Goal: Check status: Check status

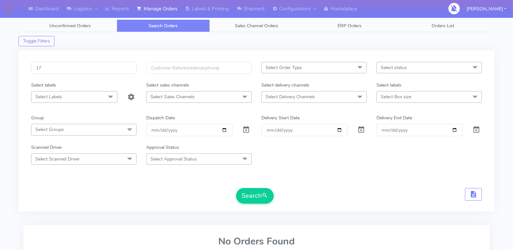
type input "1"
type input "1619329"
click at [243, 129] on span at bounding box center [246, 131] width 8 height 6
click at [254, 190] on button "Search" at bounding box center [255, 196] width 38 height 16
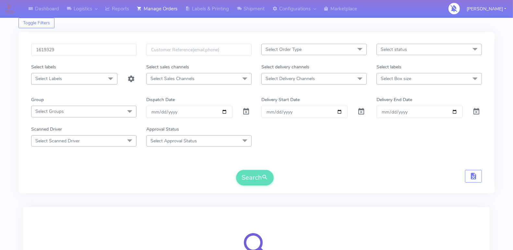
scroll to position [83, 0]
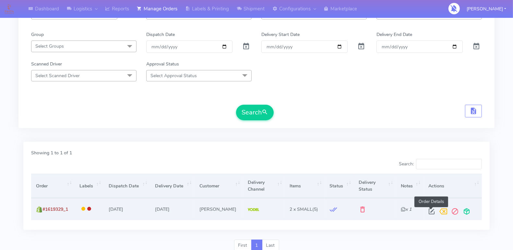
click at [429, 210] on span at bounding box center [431, 213] width 12 height 6
select select "5"
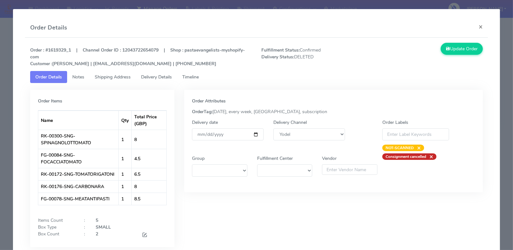
click at [189, 74] on span "Timeline" at bounding box center [190, 77] width 17 height 6
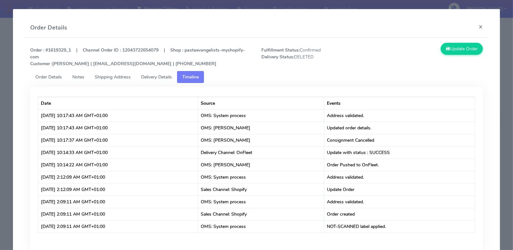
click at [155, 76] on span "Delivery Details" at bounding box center [156, 77] width 31 height 6
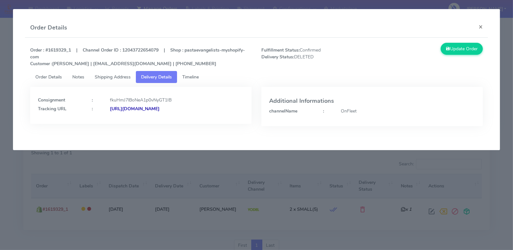
click at [145, 109] on strong "[URL][DOMAIN_NAME]" at bounding box center [135, 109] width 50 height 6
click at [478, 26] on button "×" at bounding box center [480, 26] width 15 height 17
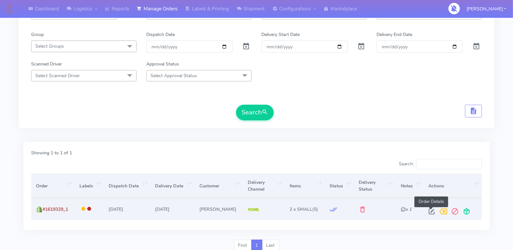
click at [427, 210] on span at bounding box center [431, 213] width 12 height 6
select select "5"
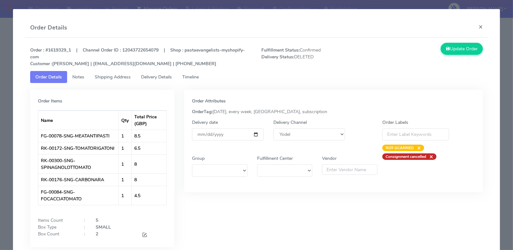
click at [197, 75] on span "Timeline" at bounding box center [190, 77] width 17 height 6
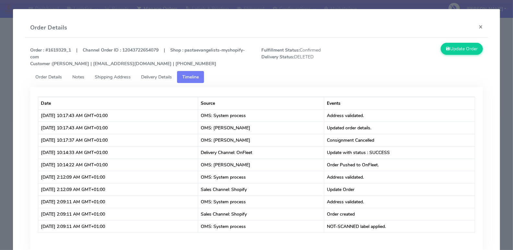
scroll to position [32, 0]
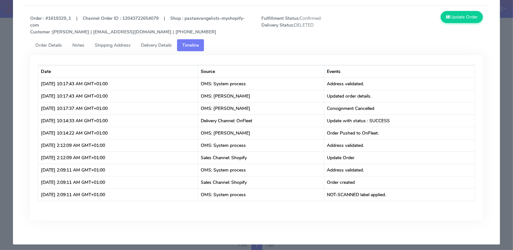
click at [164, 45] on span "Delivery Details" at bounding box center [156, 45] width 31 height 6
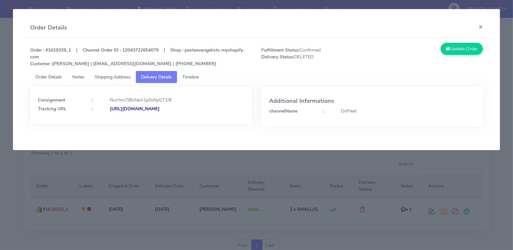
click at [190, 75] on span "Timeline" at bounding box center [190, 77] width 17 height 6
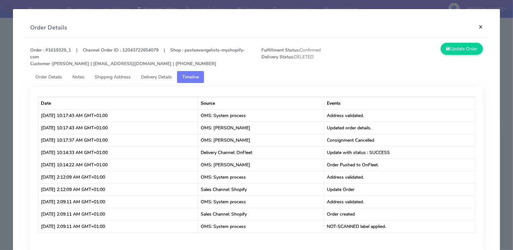
click at [476, 26] on button "×" at bounding box center [480, 26] width 15 height 17
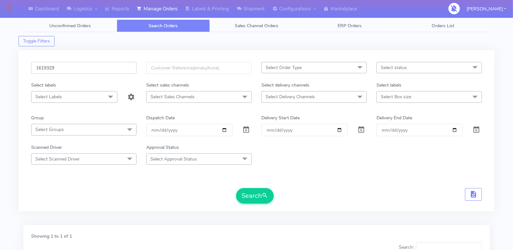
click at [84, 73] on input "1619329" at bounding box center [83, 68] width 105 height 12
click at [84, 69] on input "1619329" at bounding box center [83, 68] width 105 height 12
paste input "23224A"
type input "1623224A"
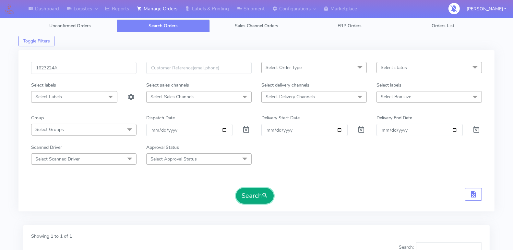
click at [247, 194] on button "Search" at bounding box center [255, 196] width 38 height 16
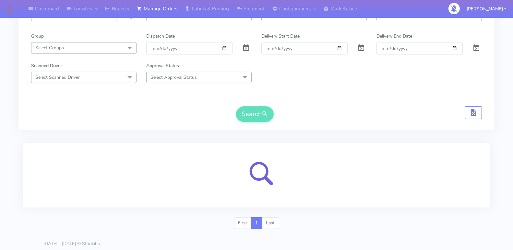
scroll to position [83, 0]
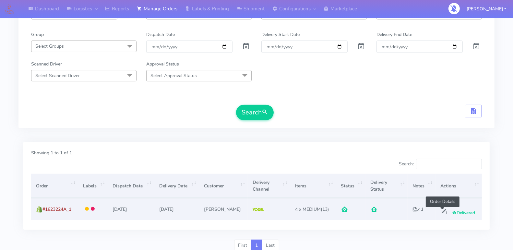
click at [440, 210] on span at bounding box center [443, 213] width 12 height 6
select select "5"
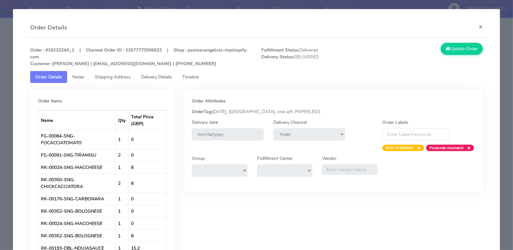
click at [190, 78] on span "Timeline" at bounding box center [190, 77] width 17 height 6
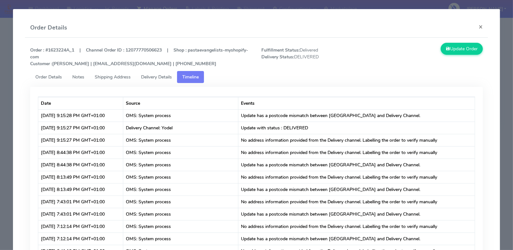
click at [160, 77] on span "Delivery Details" at bounding box center [156, 77] width 31 height 6
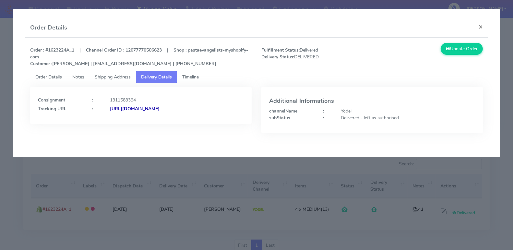
click at [129, 25] on div "Order Details ×" at bounding box center [256, 27] width 463 height 19
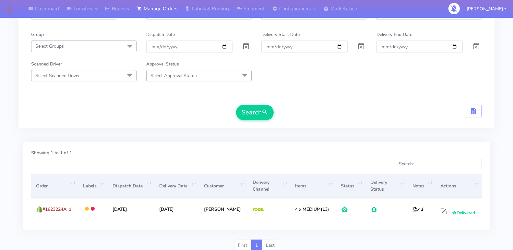
scroll to position [0, 0]
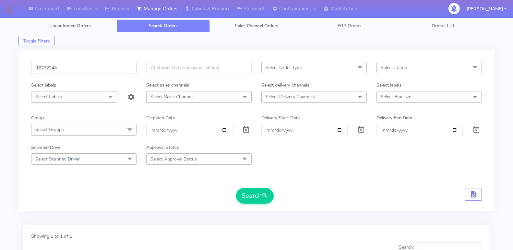
click at [66, 66] on input "1623224A" at bounding box center [83, 68] width 105 height 12
type input "1619305"
click at [236, 188] on button "Search" at bounding box center [255, 196] width 38 height 16
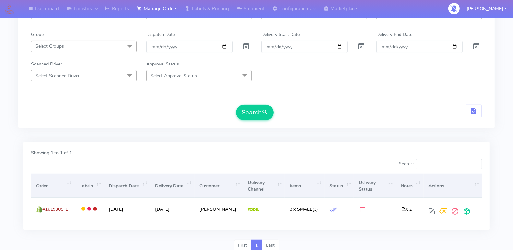
scroll to position [107, 0]
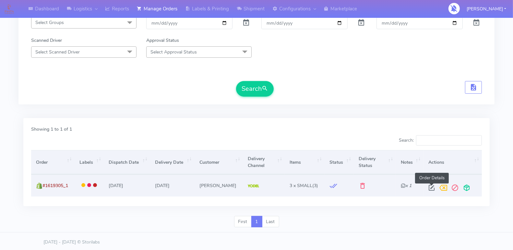
click at [433, 186] on span at bounding box center [431, 189] width 12 height 6
select select "5"
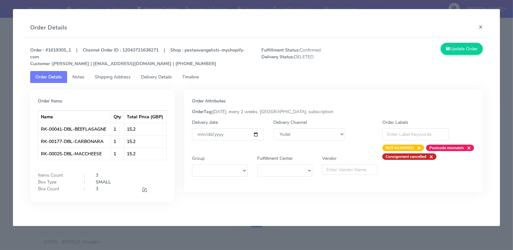
click at [197, 78] on span "Timeline" at bounding box center [190, 77] width 17 height 6
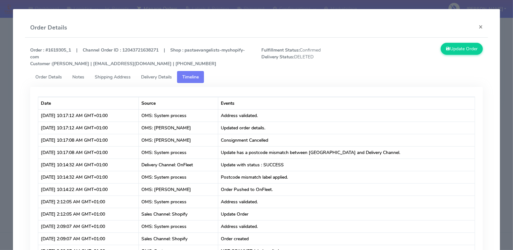
click at [172, 75] on span "Delivery Details" at bounding box center [156, 77] width 31 height 6
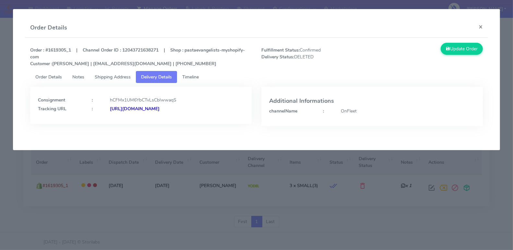
click at [203, 75] on link "Timeline" at bounding box center [190, 77] width 27 height 12
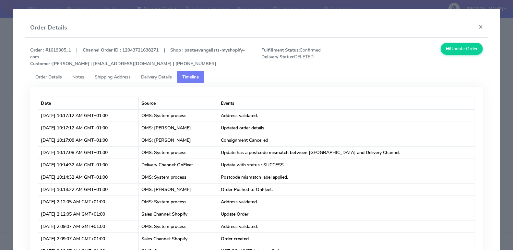
click at [169, 76] on span "Delivery Details" at bounding box center [156, 77] width 31 height 6
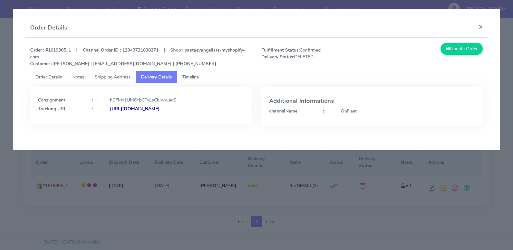
click at [196, 76] on span "Timeline" at bounding box center [190, 77] width 17 height 6
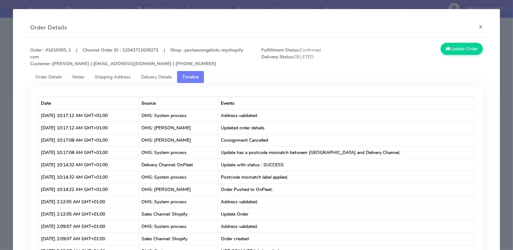
click at [168, 76] on span "Delivery Details" at bounding box center [156, 77] width 31 height 6
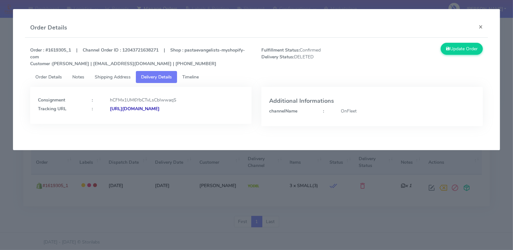
drag, startPoint x: 169, startPoint y: 109, endPoint x: 114, endPoint y: 109, distance: 54.8
click at [114, 109] on div "[URL][DOMAIN_NAME]" at bounding box center [177, 108] width 144 height 7
click at [481, 28] on button "×" at bounding box center [480, 26] width 15 height 17
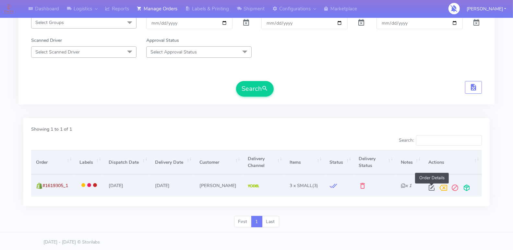
click at [431, 186] on span at bounding box center [431, 189] width 12 height 6
select select "5"
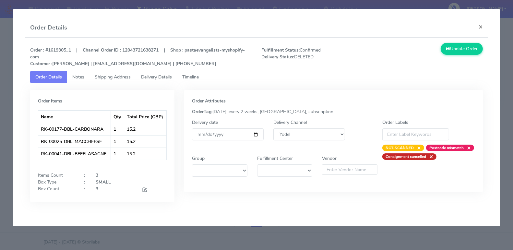
click at [197, 77] on span "Timeline" at bounding box center [190, 77] width 17 height 6
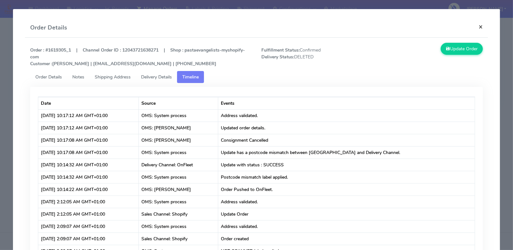
click at [480, 27] on button "×" at bounding box center [480, 26] width 15 height 17
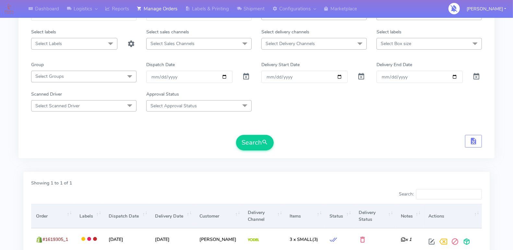
scroll to position [0, 0]
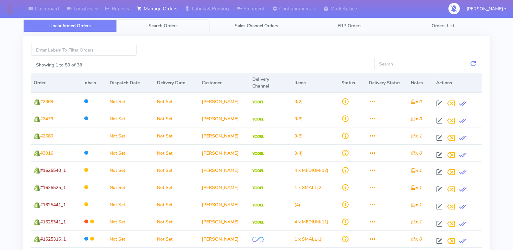
click at [151, 26] on span "Search Orders" at bounding box center [162, 26] width 29 height 6
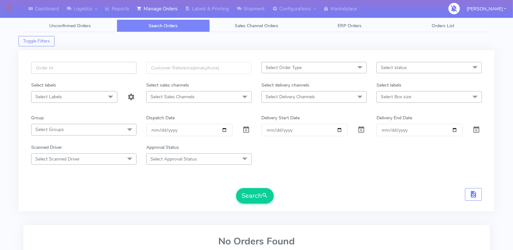
click at [94, 62] on input "text" at bounding box center [83, 68] width 105 height 12
paste input "1622122"
type input "1622122"
click at [243, 128] on span at bounding box center [246, 131] width 8 height 6
click at [247, 189] on button "Search" at bounding box center [255, 196] width 38 height 16
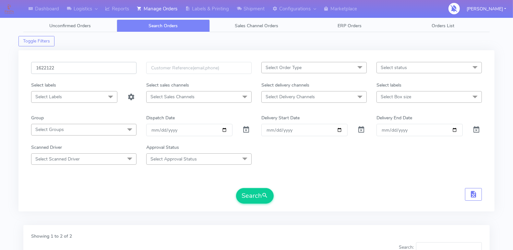
click at [83, 69] on input "1622122" at bounding box center [83, 68] width 105 height 12
paste input "A"
type input "1622122A"
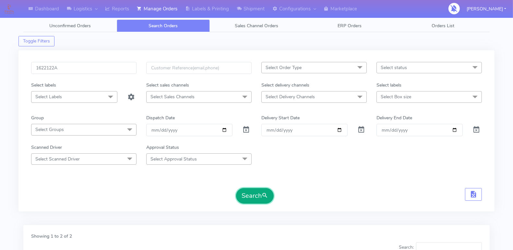
click at [248, 190] on button "Search" at bounding box center [255, 196] width 38 height 16
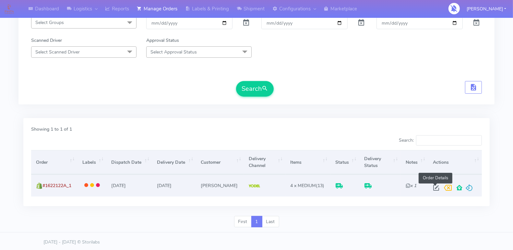
click at [436, 186] on span at bounding box center [436, 189] width 12 height 6
select select "5"
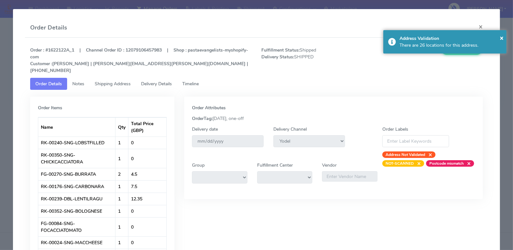
click at [193, 81] on span "Timeline" at bounding box center [190, 84] width 17 height 6
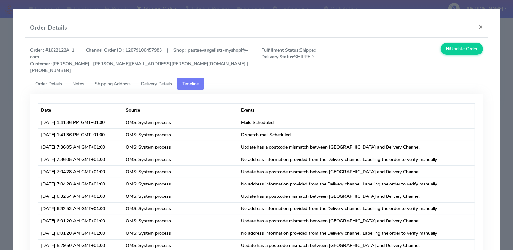
click at [165, 82] on link "Delivery Details" at bounding box center [156, 84] width 41 height 12
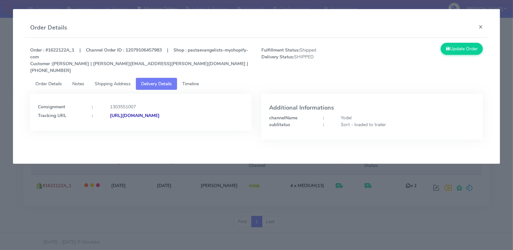
click at [249, 131] on div "Consignment : 1303551007 Tracking URL : https://www.yodel.co.uk/tracking/JJD000…" at bounding box center [140, 122] width 231 height 56
